Goal: Find specific page/section: Find specific page/section

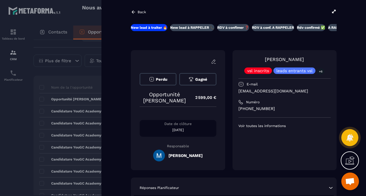
click at [133, 12] on icon at bounding box center [133, 11] width 5 height 5
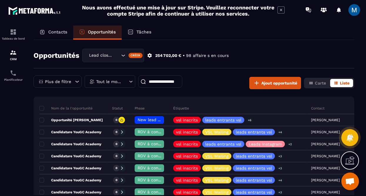
click at [61, 35] on div "Contacts" at bounding box center [54, 33] width 40 height 14
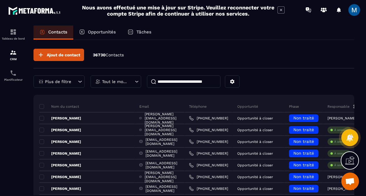
click at [174, 84] on input at bounding box center [183, 82] width 73 height 12
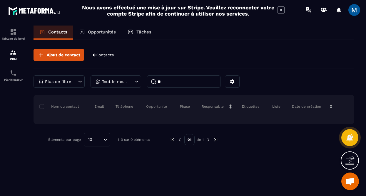
type input "*"
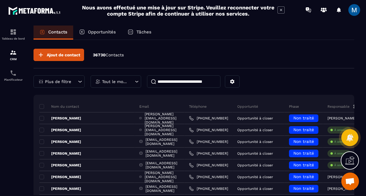
click at [97, 30] on p "Opportunités" at bounding box center [102, 31] width 28 height 5
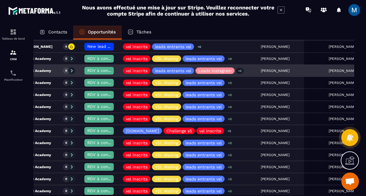
scroll to position [0, 51]
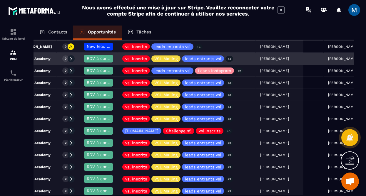
click at [49, 59] on p "Candidature YouGC Academy" at bounding box center [20, 58] width 62 height 5
